Goal: Find specific page/section: Find specific page/section

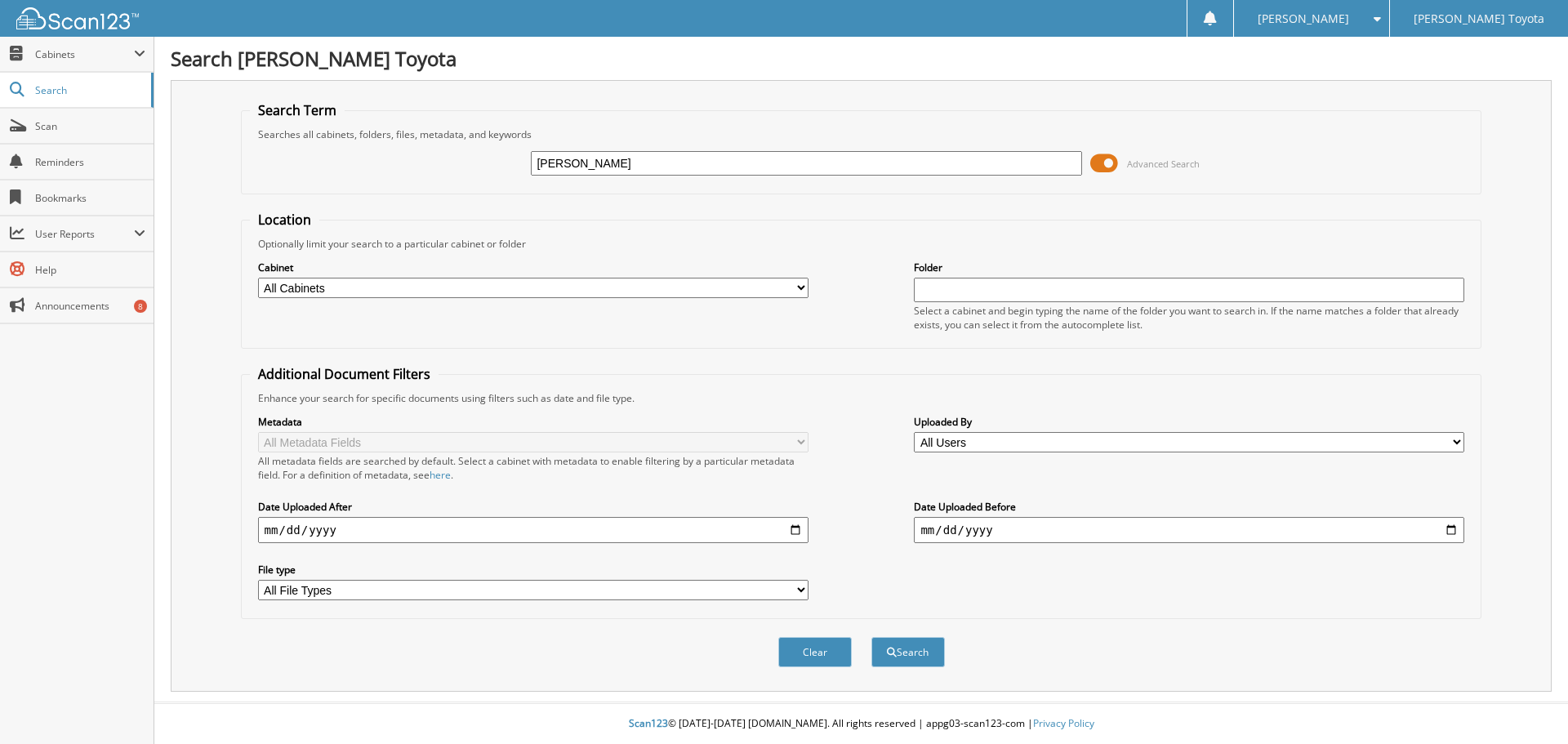
type input "[PERSON_NAME]"
click at [871, 637] on button "Search" at bounding box center [908, 652] width 73 height 30
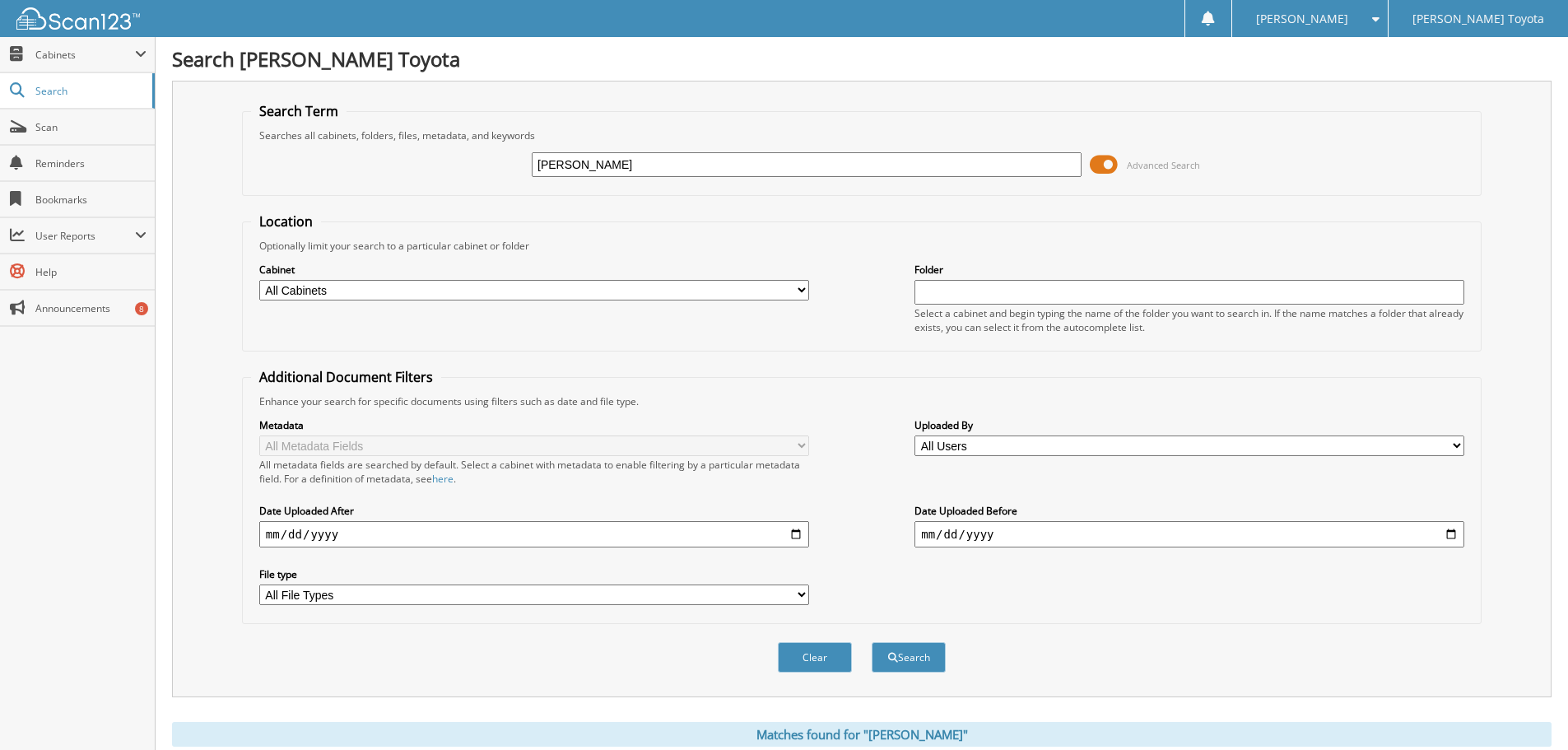
drag, startPoint x: 748, startPoint y: 287, endPoint x: 748, endPoint y: 298, distance: 11.0
click at [749, 288] on select "All Cabinets DEALS REPAIR ORDERS Test1 Needs Filing" at bounding box center [534, 290] width 550 height 21
select select "10354"
click at [259, 280] on select "All Cabinets DEALS REPAIR ORDERS Test1 Needs Filing" at bounding box center [534, 290] width 550 height 21
click at [911, 663] on button "Search" at bounding box center [908, 657] width 74 height 30
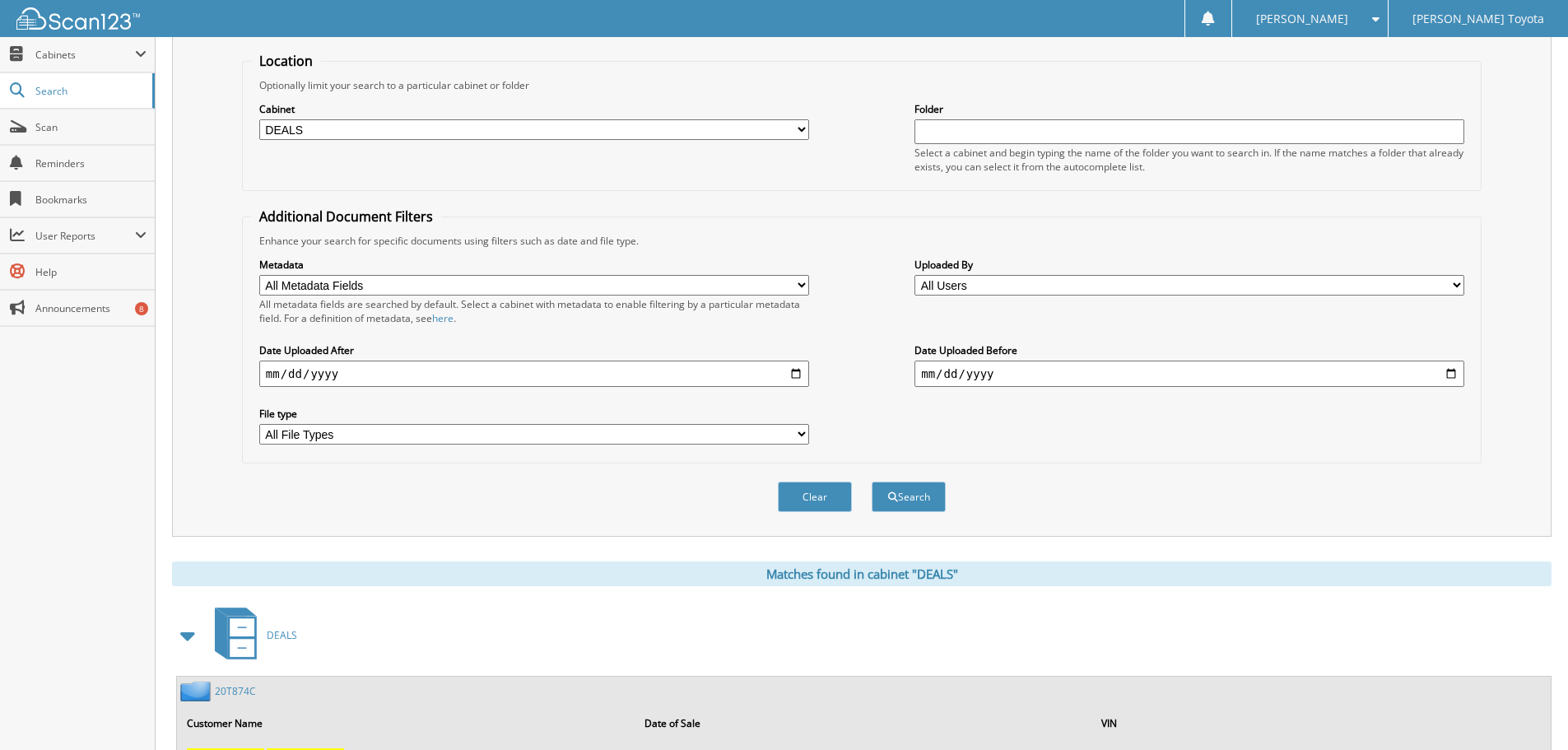
scroll to position [236, 0]
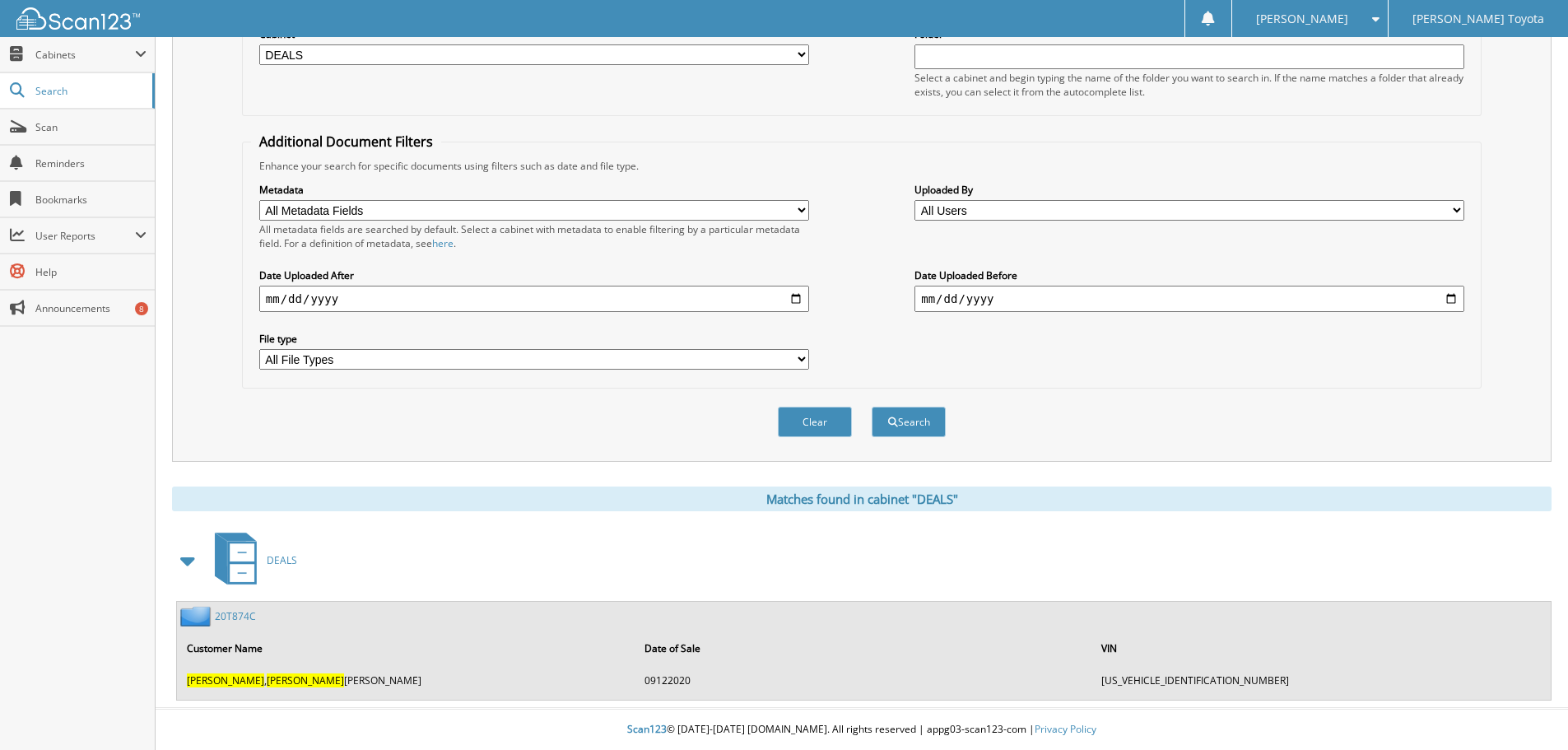
click at [242, 617] on link "20T874C" at bounding box center [235, 616] width 41 height 14
